Goal: Transaction & Acquisition: Purchase product/service

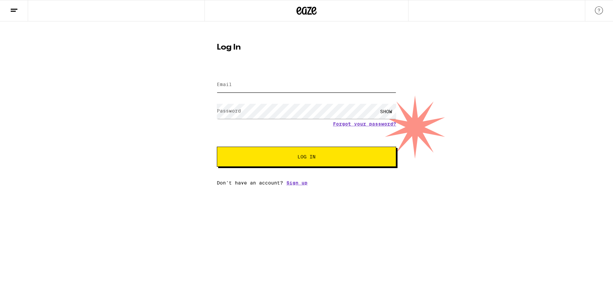
type input "[EMAIL_ADDRESS][DOMAIN_NAME]"
click at [350, 159] on span "Log In" at bounding box center [306, 156] width 125 height 5
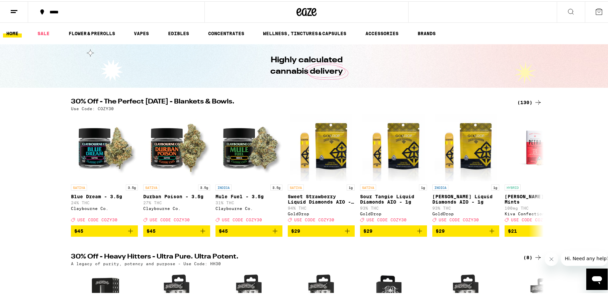
click at [11, 14] on button at bounding box center [14, 10] width 28 height 21
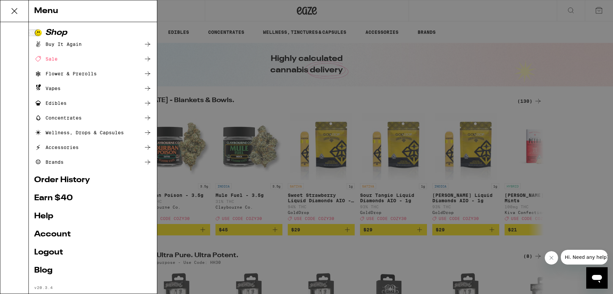
click at [180, 18] on div "Menu Shop Buy It Again Sale Flower & Prerolls Vapes Edibles Concentrates Wellne…" at bounding box center [306, 147] width 613 height 294
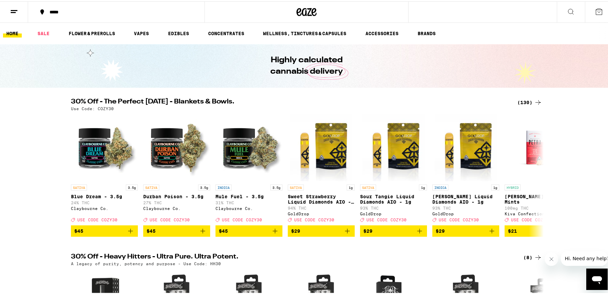
click at [62, 13] on div "*****" at bounding box center [119, 10] width 147 height 5
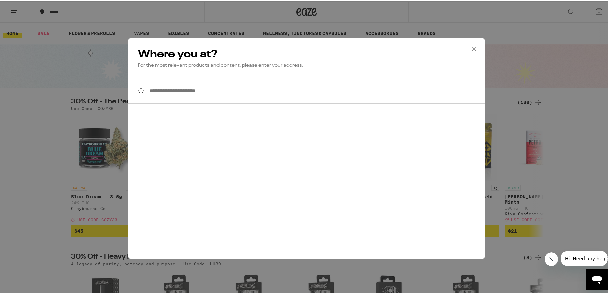
click at [208, 93] on input "**********" at bounding box center [307, 90] width 356 height 26
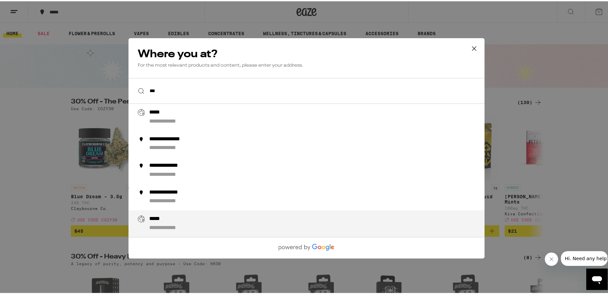
click at [195, 218] on div "**********" at bounding box center [319, 222] width 341 height 16
type input "**********"
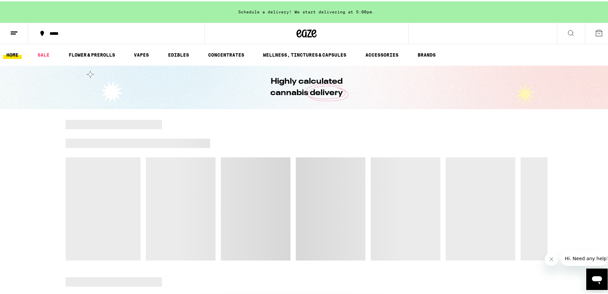
click at [63, 28] on button "*****" at bounding box center [116, 32] width 176 height 20
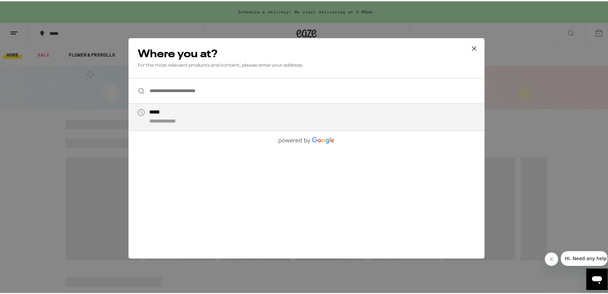
click at [226, 90] on input "**********" at bounding box center [307, 90] width 356 height 26
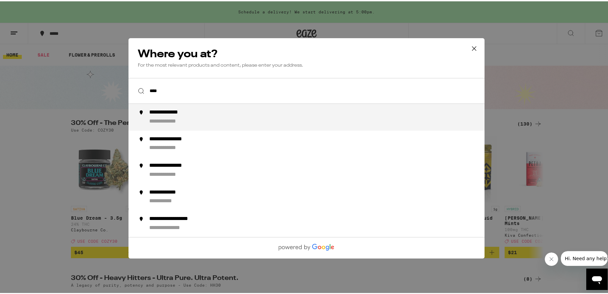
click at [241, 116] on div "**********" at bounding box center [319, 116] width 341 height 16
type input "**********"
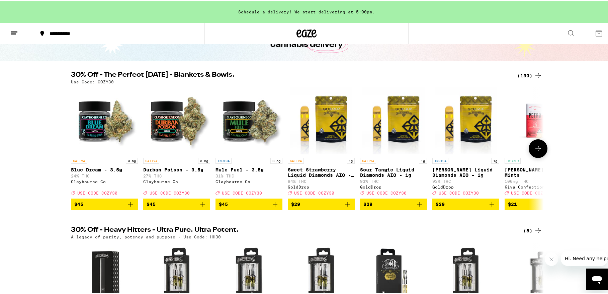
scroll to position [33, 0]
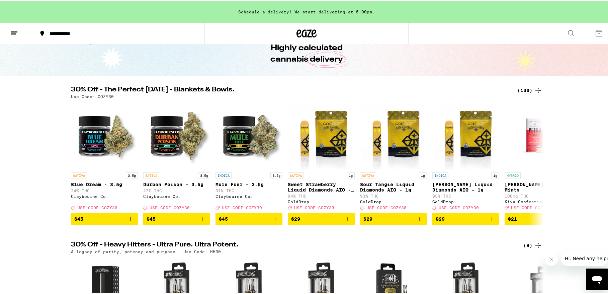
click at [531, 87] on div "(130)" at bounding box center [530, 89] width 25 height 8
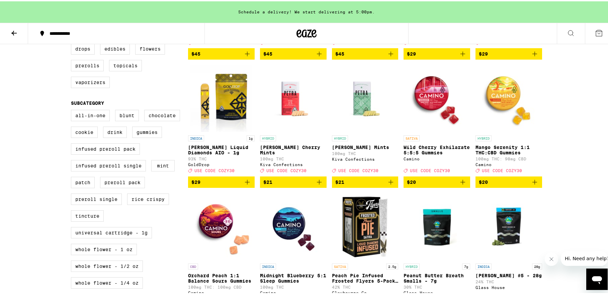
scroll to position [167, 0]
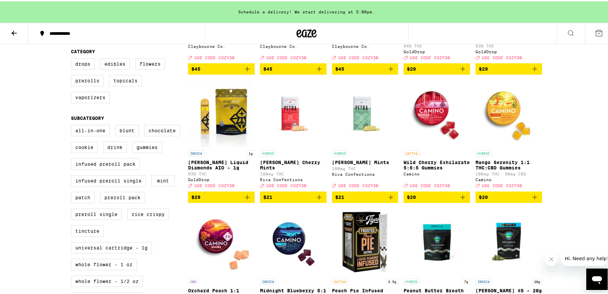
click at [536, 200] on icon "Add to bag" at bounding box center [535, 196] width 8 height 8
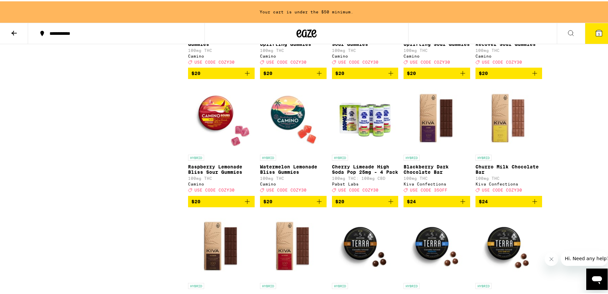
scroll to position [1707, 0]
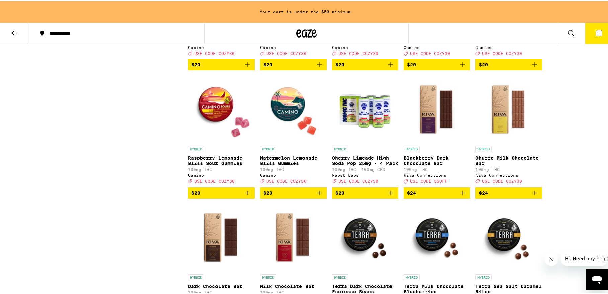
click at [318, 195] on icon "Add to bag" at bounding box center [319, 191] width 8 height 8
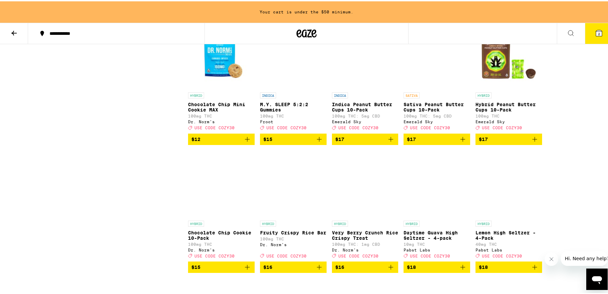
scroll to position [0, 0]
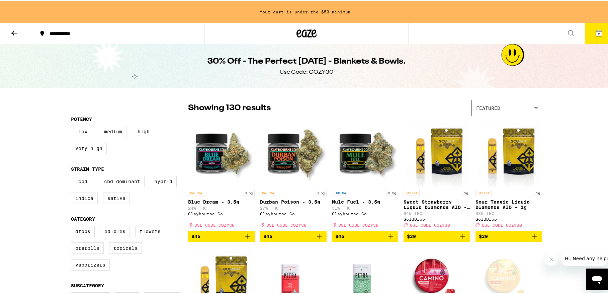
drag, startPoint x: 577, startPoint y: 214, endPoint x: 523, endPoint y: 33, distance: 188.9
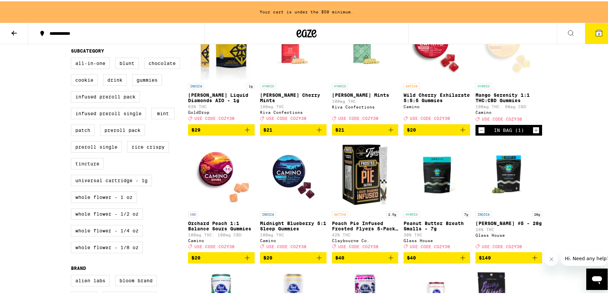
scroll to position [234, 0]
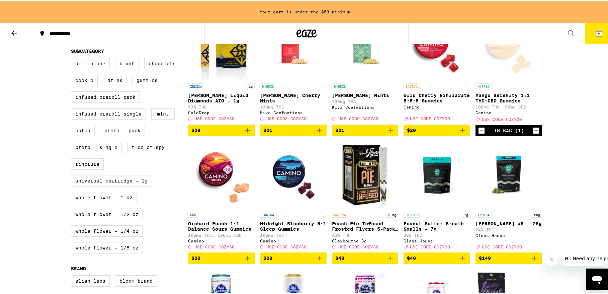
click at [140, 185] on label "Universal Cartridge - 1g" at bounding box center [111, 179] width 81 height 11
click at [73, 58] on input "Universal Cartridge - 1g" at bounding box center [72, 58] width 0 height 0
checkbox input "true"
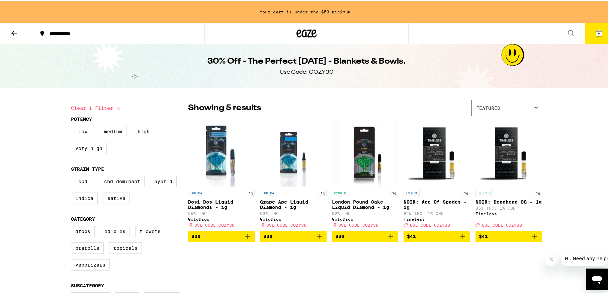
click at [533, 237] on icon "Add to bag" at bounding box center [535, 235] width 5 height 5
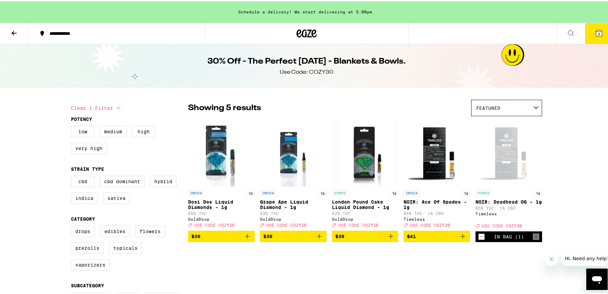
click at [596, 34] on icon at bounding box center [599, 32] width 6 height 6
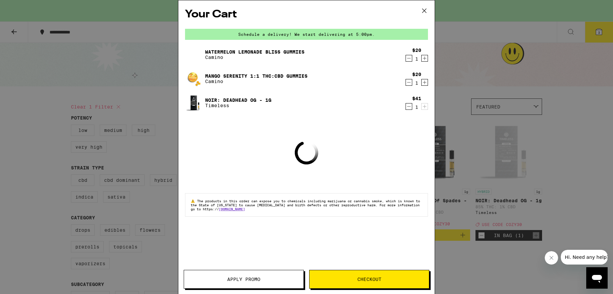
click at [231, 283] on button "Apply Promo" at bounding box center [244, 279] width 120 height 19
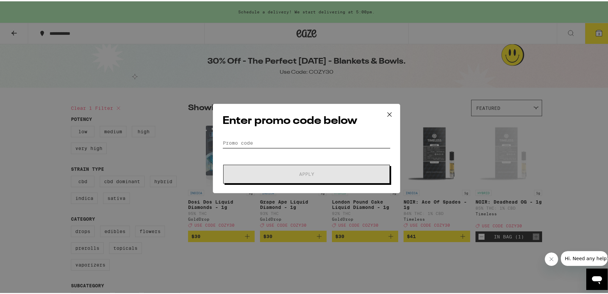
click at [257, 145] on input "Promo Code" at bounding box center [307, 142] width 168 height 10
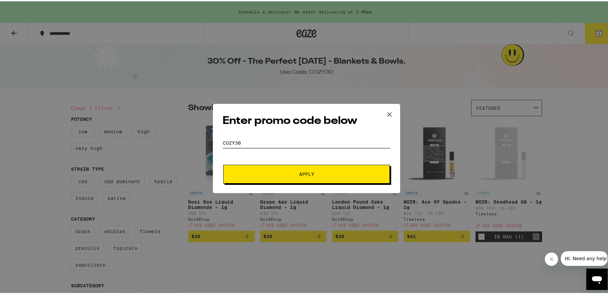
type input "cozy30"
click at [269, 168] on button "Apply" at bounding box center [306, 172] width 167 height 19
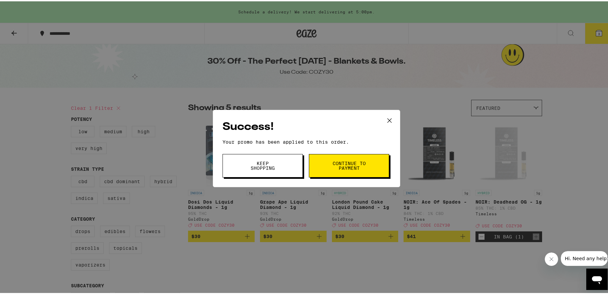
click at [349, 164] on span "Continue to payment" at bounding box center [349, 164] width 34 height 9
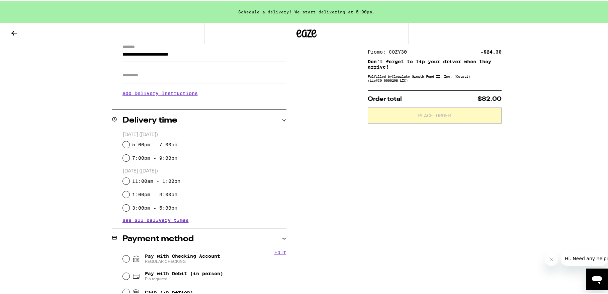
scroll to position [4, 0]
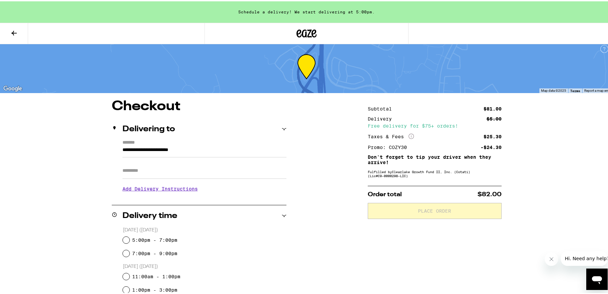
click at [318, 231] on div "**********" at bounding box center [307, 296] width 482 height 396
click at [228, 172] on input "Apt/Suite" at bounding box center [205, 169] width 164 height 16
type input "***"
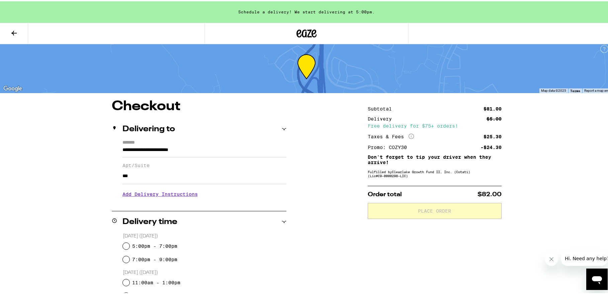
click at [149, 192] on h3 "Add Delivery Instructions" at bounding box center [205, 192] width 164 height 15
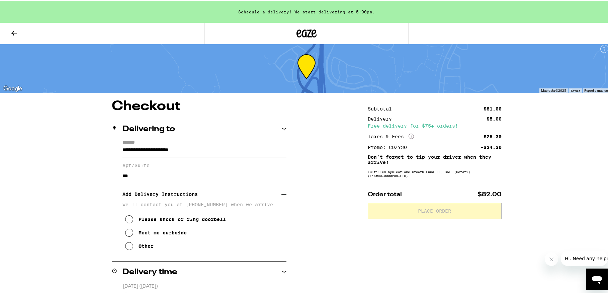
click at [143, 247] on div "Other" at bounding box center [146, 244] width 15 height 5
click at [147, 268] on textarea "Enter any other delivery instructions you want driver to know" at bounding box center [204, 266] width 159 height 31
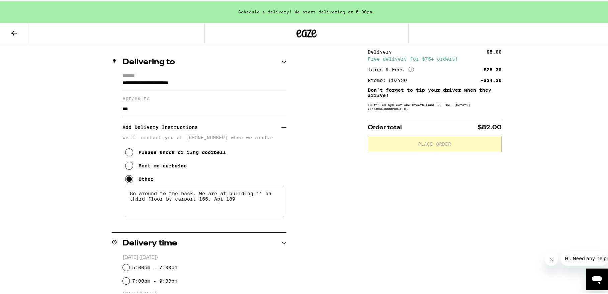
click at [130, 195] on textarea "Go around to the back. We are at building 11 on third floor by carport 155. Apt…" at bounding box center [204, 199] width 159 height 31
click at [134, 195] on textarea "=Take main entrance and go around to the back. We are at building 11 on third f…" at bounding box center [204, 199] width 159 height 31
click at [133, 195] on textarea "=Take main entrance and go around to the back. We are at building 11 on third f…" at bounding box center [204, 199] width 159 height 31
click at [130, 196] on textarea "=Take main entrance and go around to the back. We are at building 11 on third f…" at bounding box center [204, 199] width 159 height 31
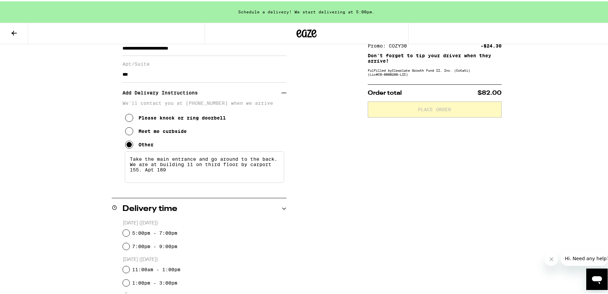
scroll to position [205, 0]
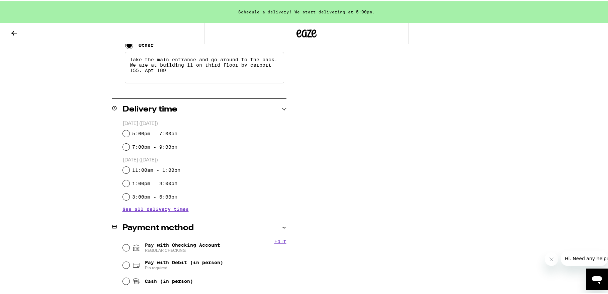
type textarea "Take the main entrance and go around to the back. We are at building 11 on thir…"
click at [144, 134] on label "5:00pm - 7:00pm" at bounding box center [154, 132] width 45 height 5
click at [130, 134] on input "5:00pm - 7:00pm" at bounding box center [126, 132] width 7 height 7
radio input "true"
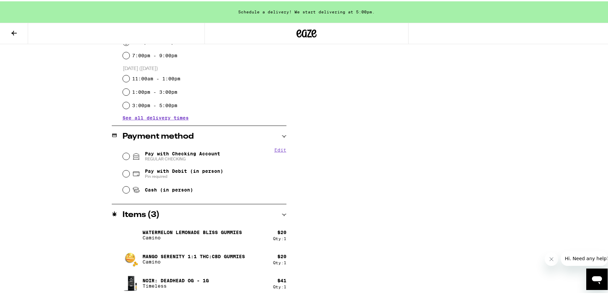
scroll to position [299, 0]
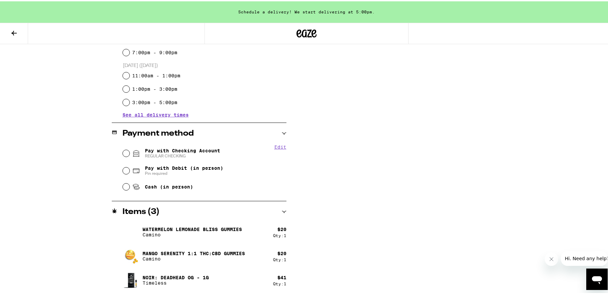
click at [186, 154] on span "REGULAR CHECKING" at bounding box center [182, 154] width 75 height 5
click at [130, 154] on input "Pay with Checking Account REGULAR CHECKING" at bounding box center [126, 152] width 7 height 7
radio input "true"
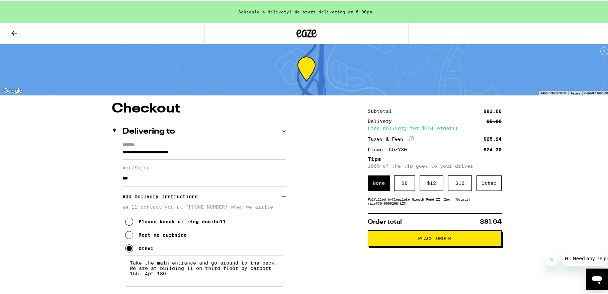
scroll to position [0, 0]
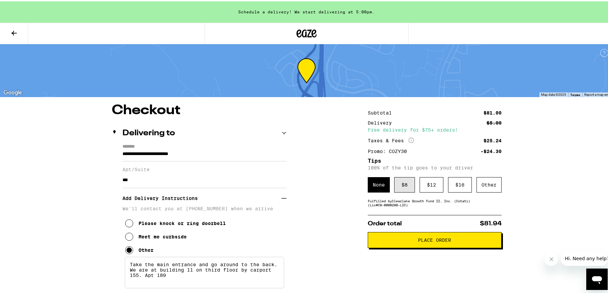
click at [404, 187] on div "$ 8" at bounding box center [404, 183] width 21 height 15
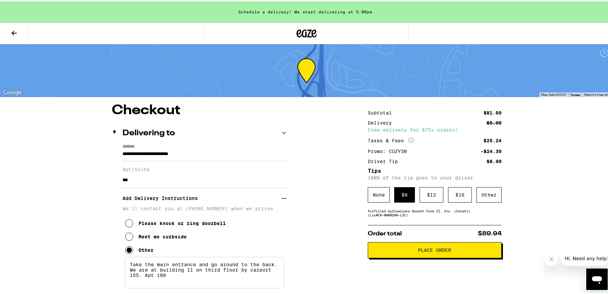
click at [400, 251] on span "Place Order" at bounding box center [435, 248] width 123 height 5
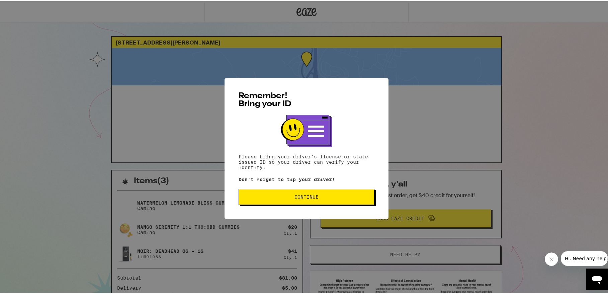
click at [327, 195] on span "Continue" at bounding box center [306, 195] width 125 height 5
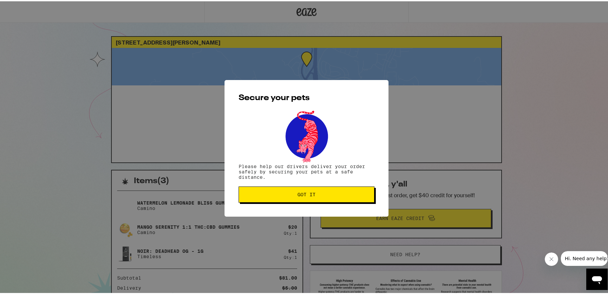
click at [327, 195] on span "Got it" at bounding box center [306, 193] width 125 height 5
